Goal: Task Accomplishment & Management: Manage account settings

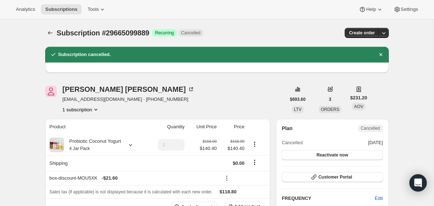
click at [52, 27] on div "Subscription #29665099889. This page is ready Subscription #29665099889 Success…" at bounding box center [216, 32] width 343 height 27
click at [51, 31] on icon "Subscriptions" at bounding box center [50, 32] width 7 height 7
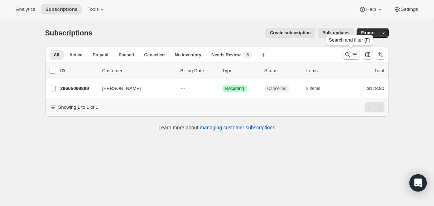
click at [345, 53] on icon "Search and filter results" at bounding box center [347, 54] width 5 height 5
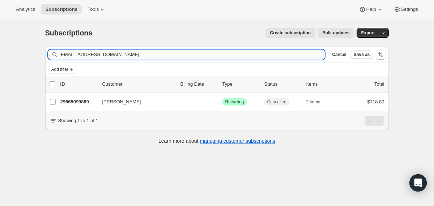
click at [283, 53] on input "[EMAIL_ADDRESS][DOMAIN_NAME]" at bounding box center [192, 54] width 265 height 10
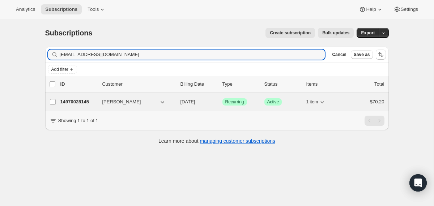
type input "[EMAIL_ADDRESS][DOMAIN_NAME]"
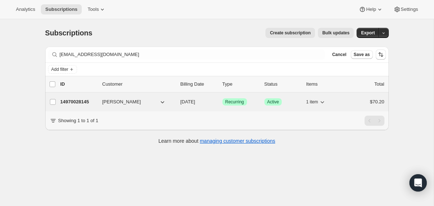
click at [177, 102] on div "14970028145 [PERSON_NAME] [DATE] Success Recurring Success Active 1 item $70.20" at bounding box center [222, 102] width 324 height 10
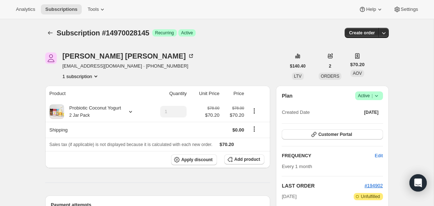
click at [376, 95] on icon at bounding box center [376, 95] width 7 height 7
click at [375, 120] on span "Cancel subscription" at bounding box center [365, 122] width 41 height 5
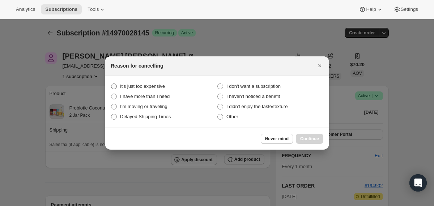
click at [152, 83] on span "It's just too expensive" at bounding box center [142, 85] width 45 height 5
click at [111, 83] on expensive "It's just too expensive" at bounding box center [111, 83] width 0 height 0
radio expensive "true"
click at [304, 136] on span "Continue" at bounding box center [309, 139] width 19 height 6
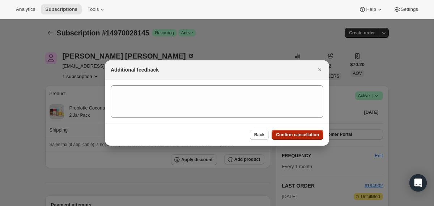
click at [304, 136] on span "Confirm cancellation" at bounding box center [297, 135] width 43 height 6
